Goal: Task Accomplishment & Management: Manage account settings

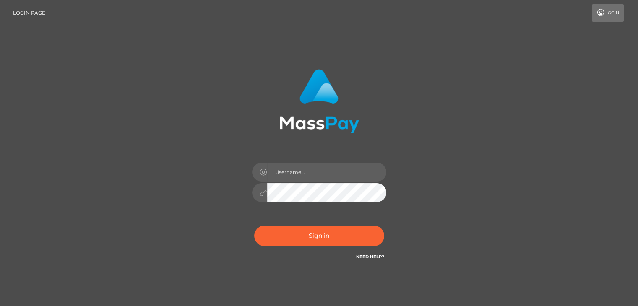
click at [607, 16] on link "Login" at bounding box center [608, 13] width 32 height 18
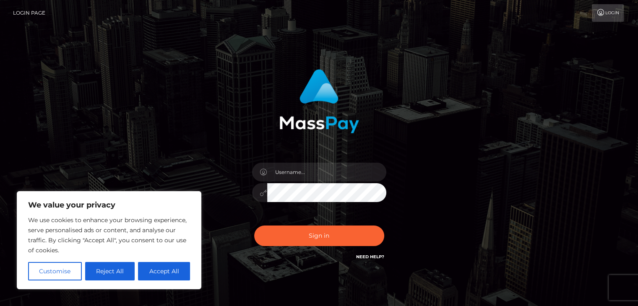
click at [166, 266] on button "Accept All" at bounding box center [164, 271] width 52 height 18
checkbox input "true"
